Goal: Task Accomplishment & Management: Use online tool/utility

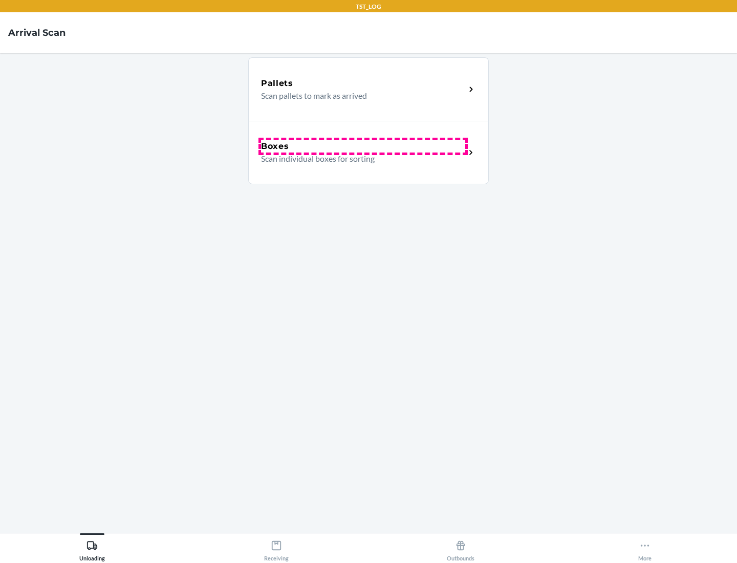
click at [363, 146] on div "Boxes" at bounding box center [363, 146] width 204 height 12
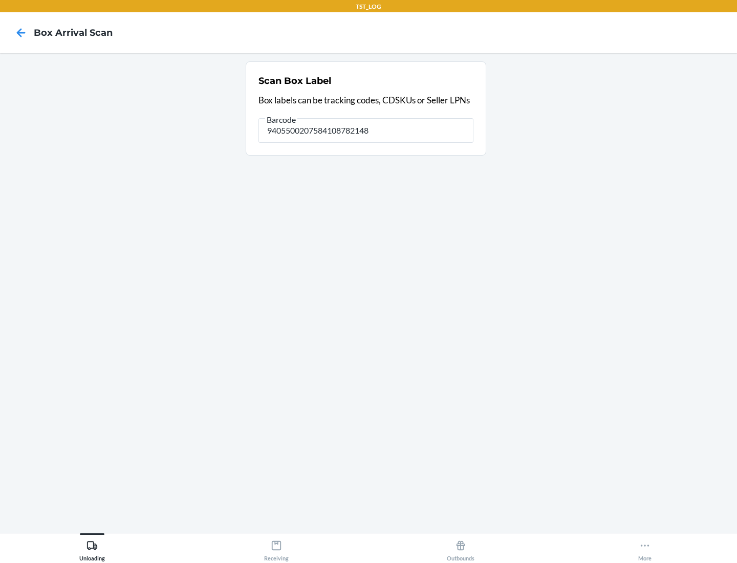
type input "9405500207584108782148"
